Goal: Check status: Check status

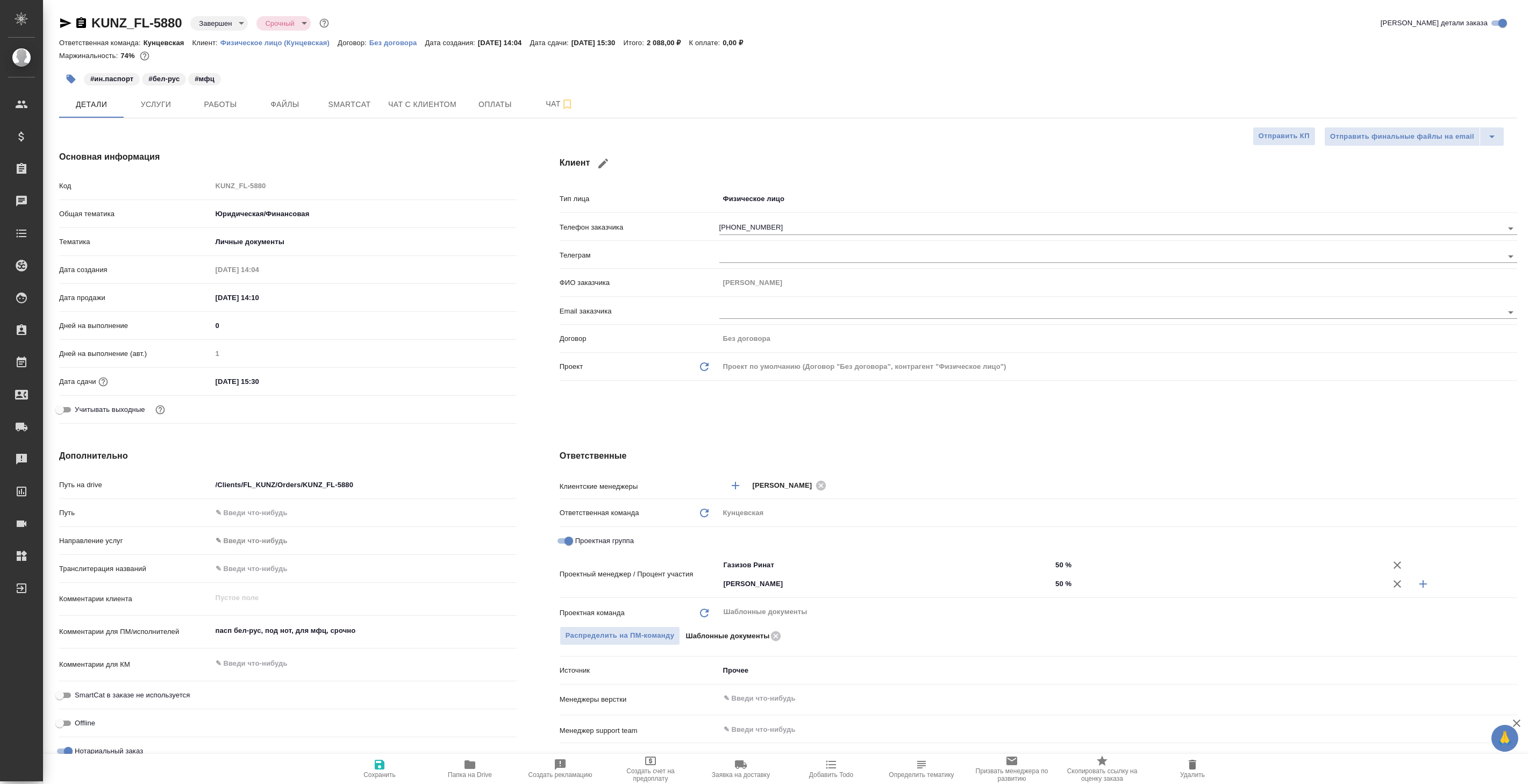
select select "RU"
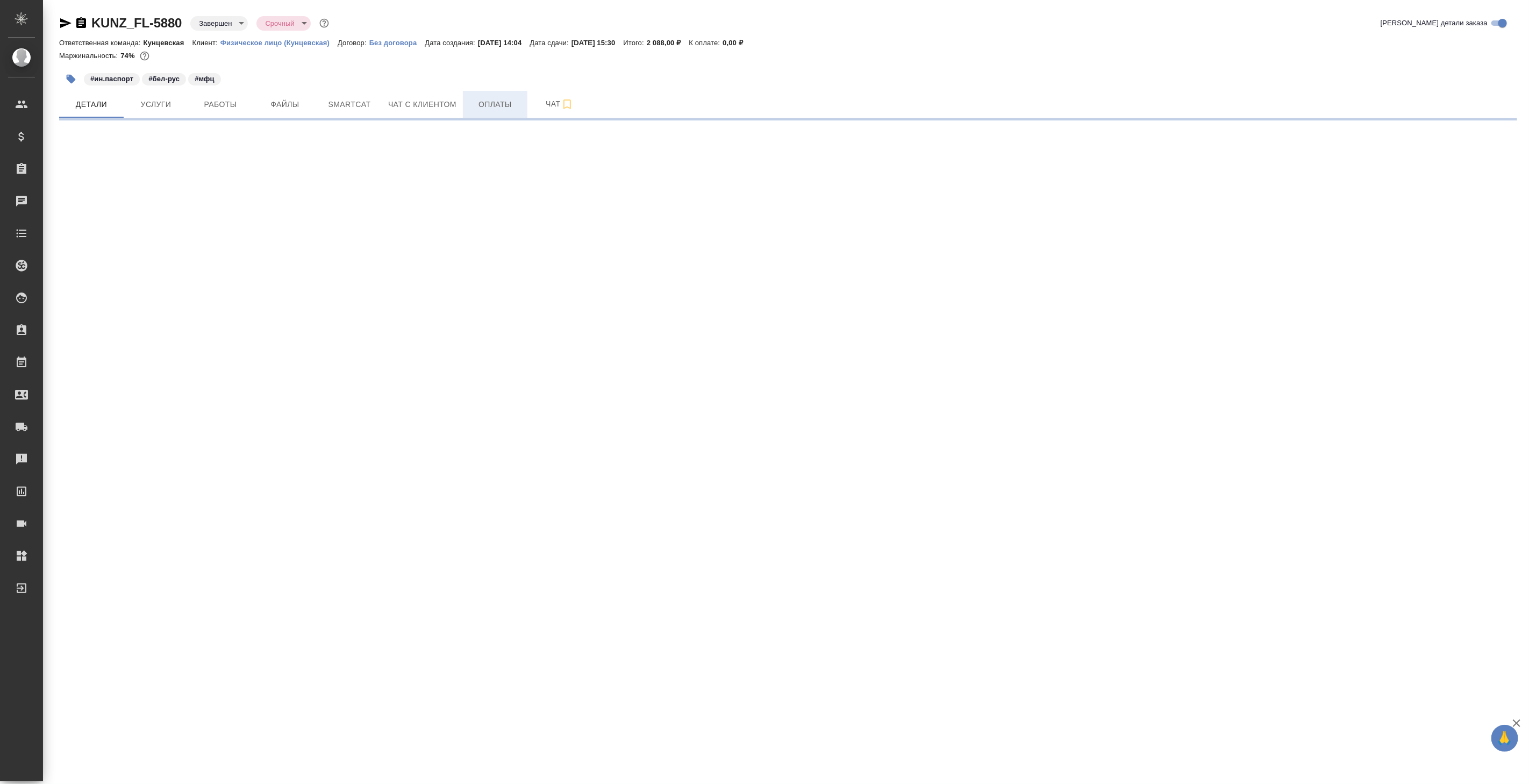
select select "RU"
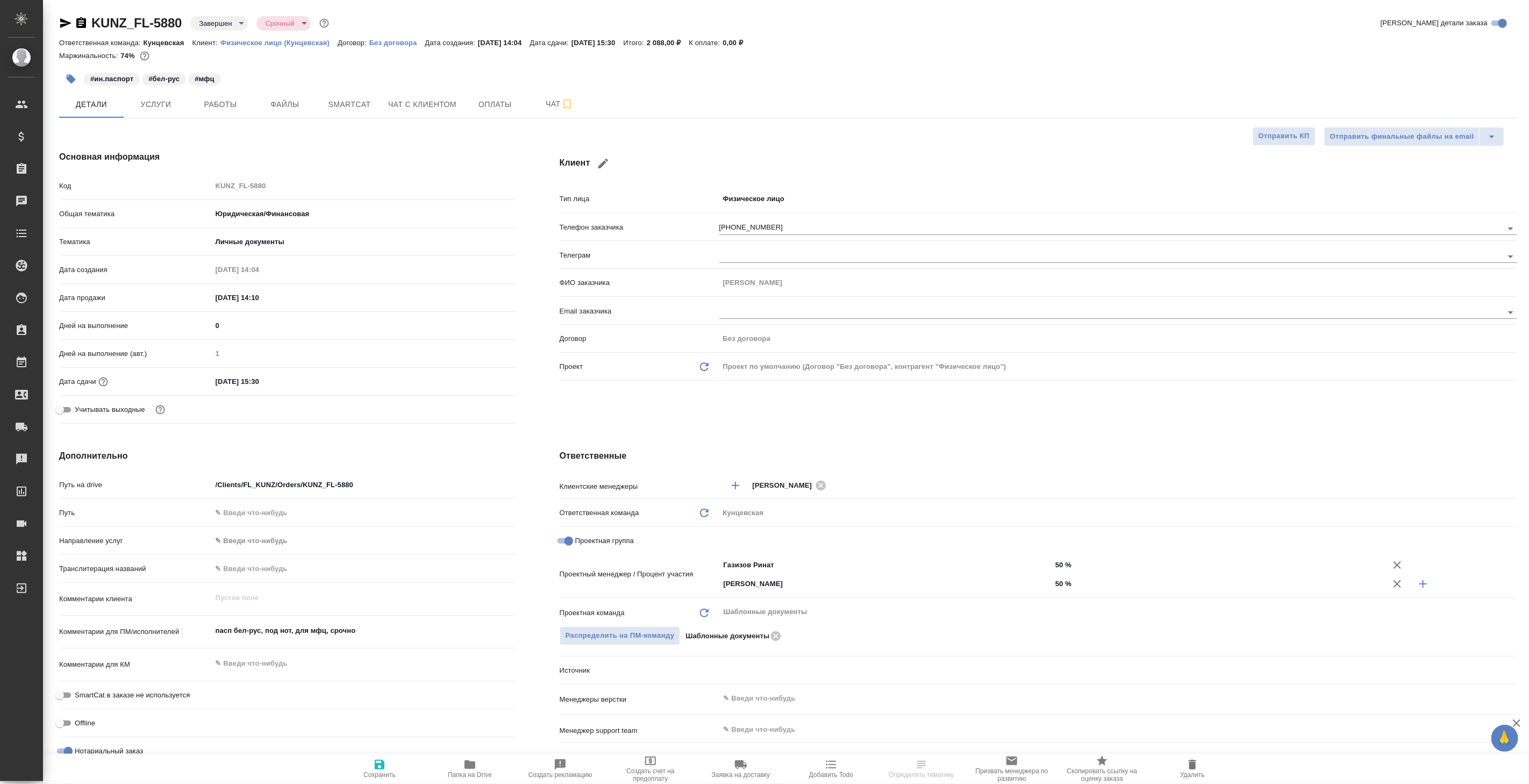
type textarea "x"
click at [546, 102] on span "Чат" at bounding box center [560, 103] width 52 height 13
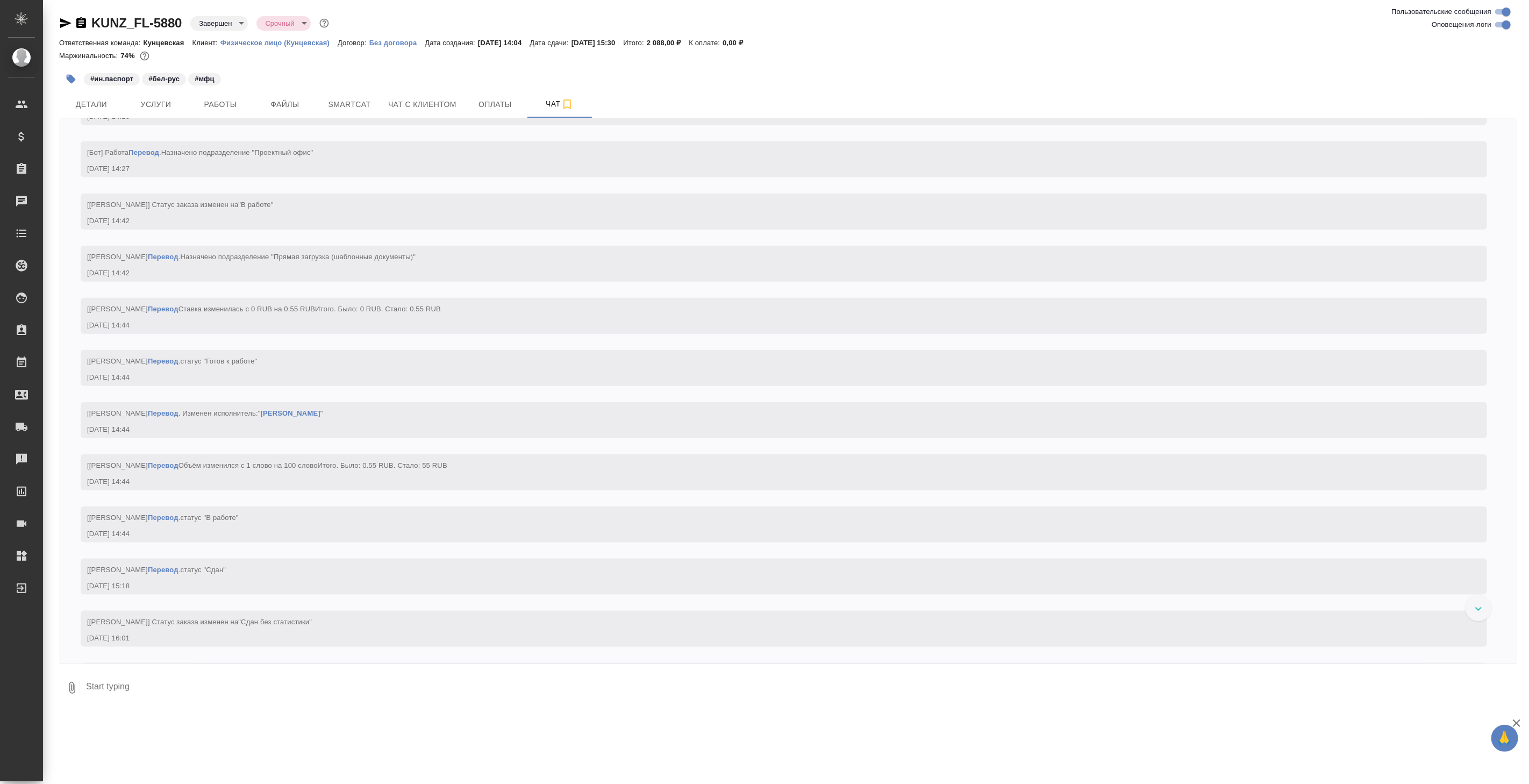
scroll to position [1066, 0]
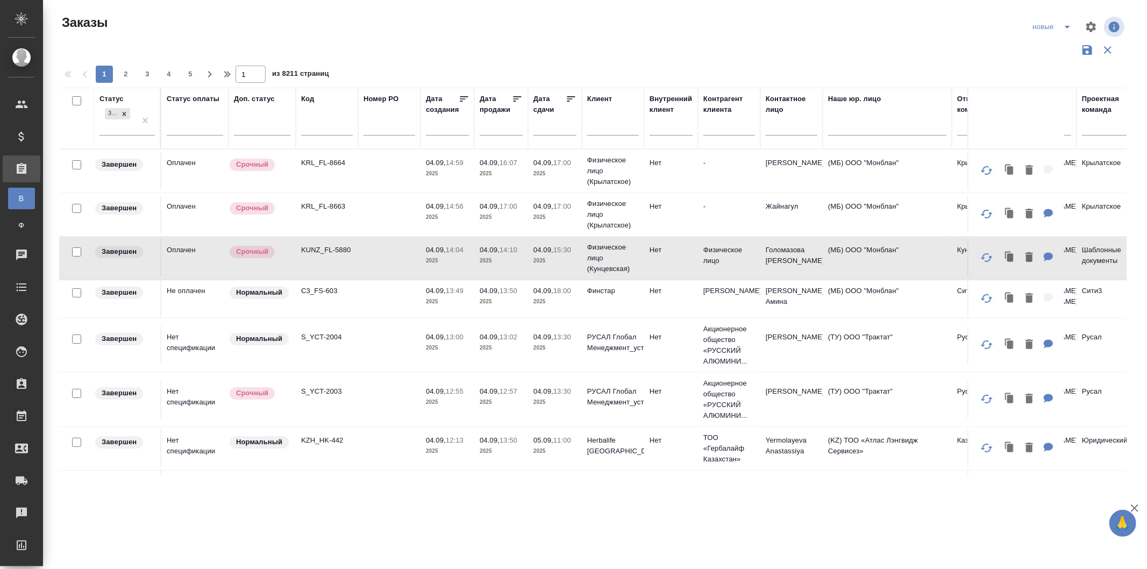
click at [1136, 503] on icon "button" at bounding box center [1134, 508] width 13 height 13
click at [199, 175] on td "Оплачен" at bounding box center [194, 171] width 67 height 38
